Goal: Transaction & Acquisition: Purchase product/service

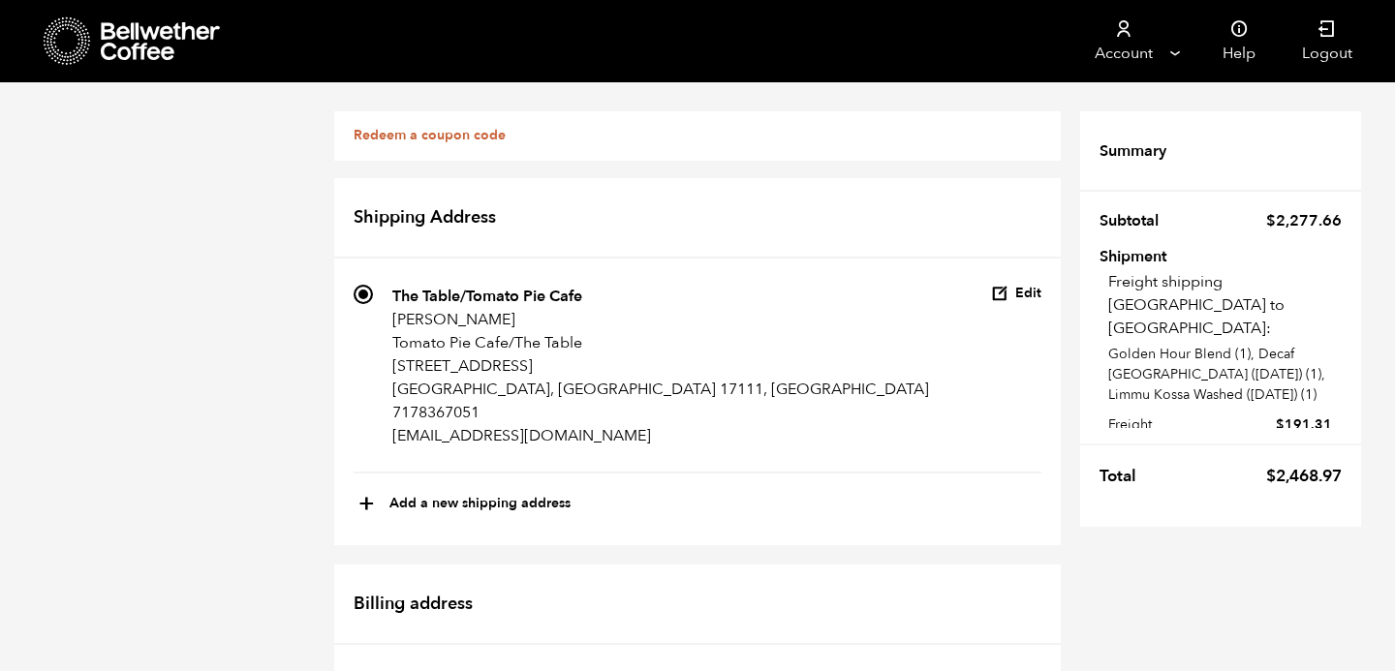
scroll to position [1393, 0]
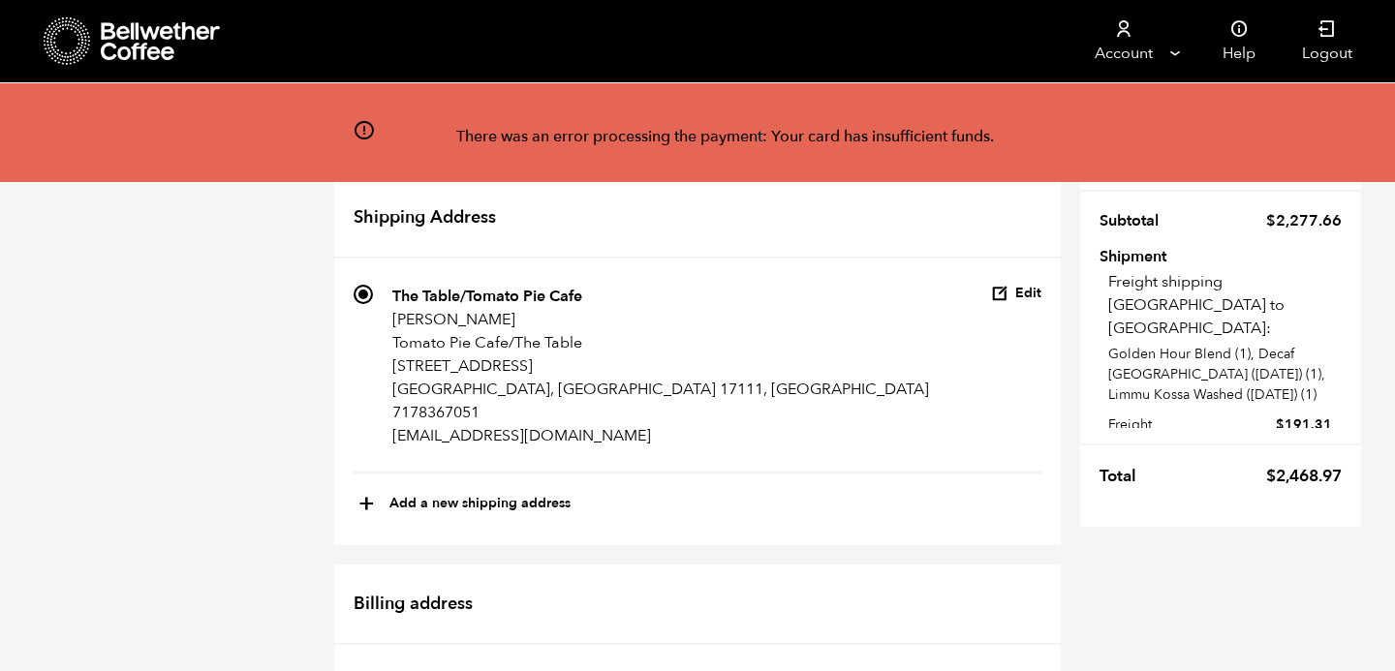
scroll to position [582, 0]
radio input "true"
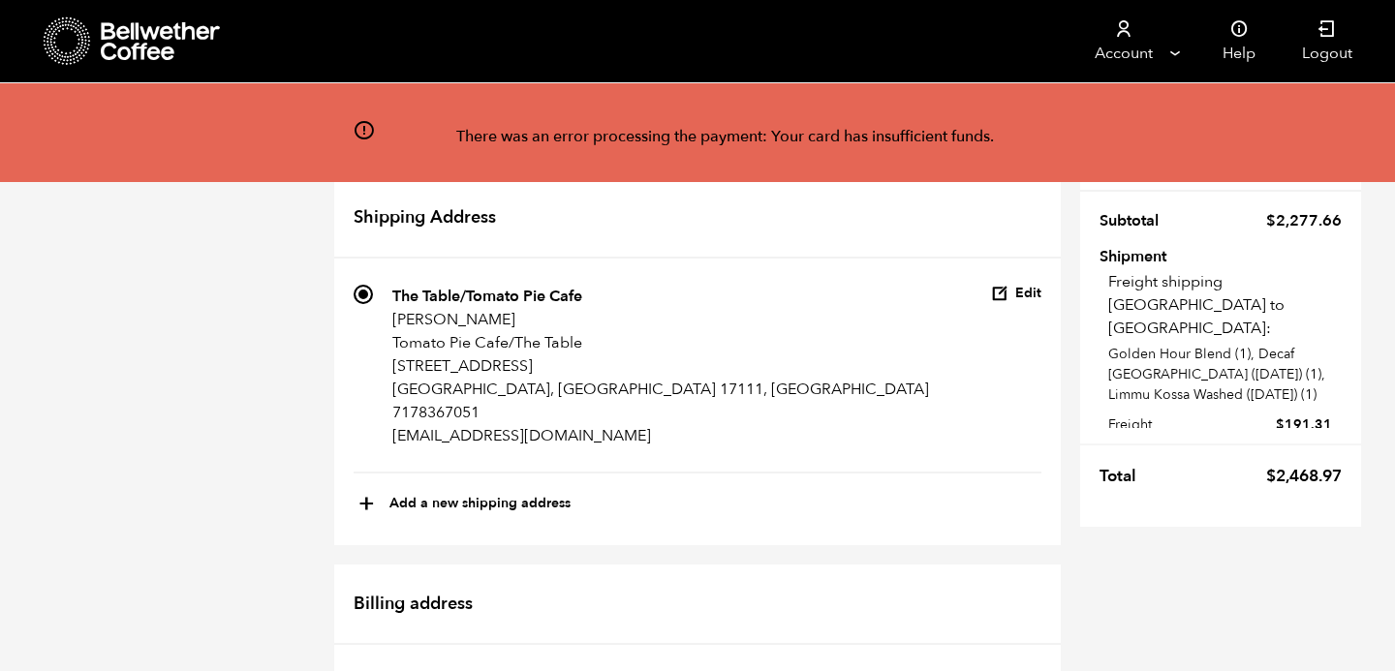
radio input "true"
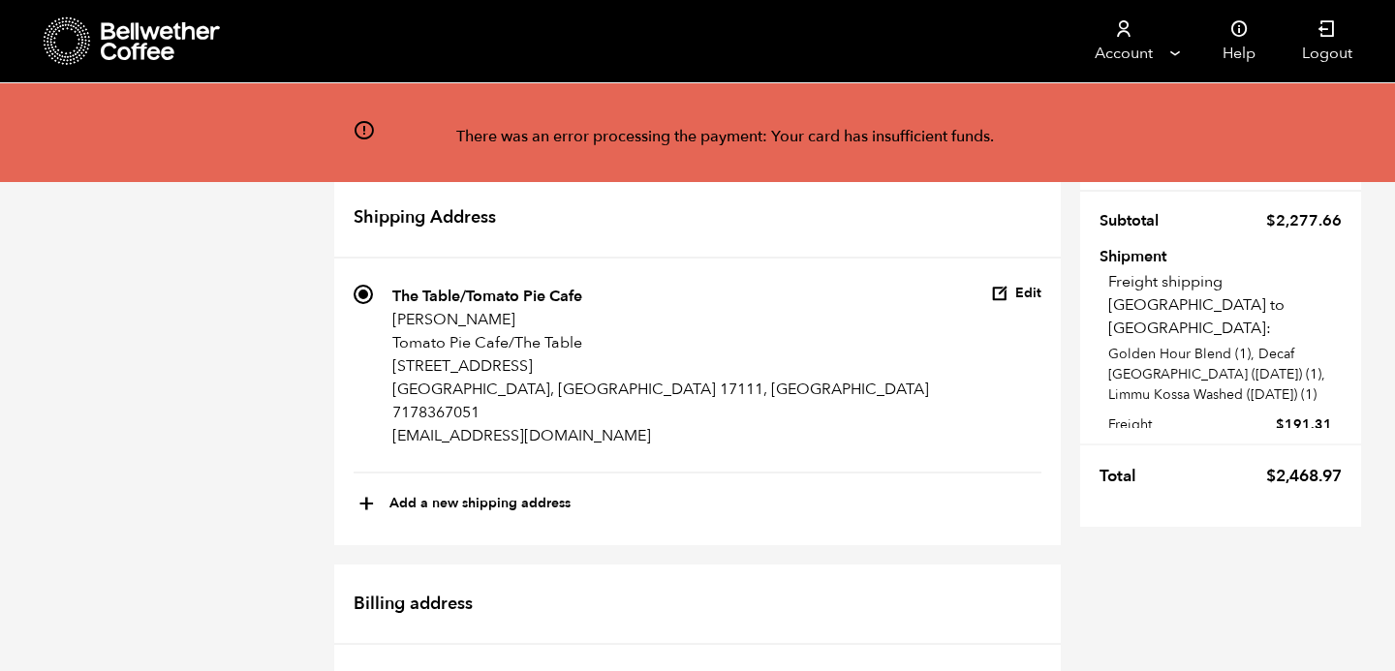
checkbox input "true"
